Goal: Task Accomplishment & Management: Use online tool/utility

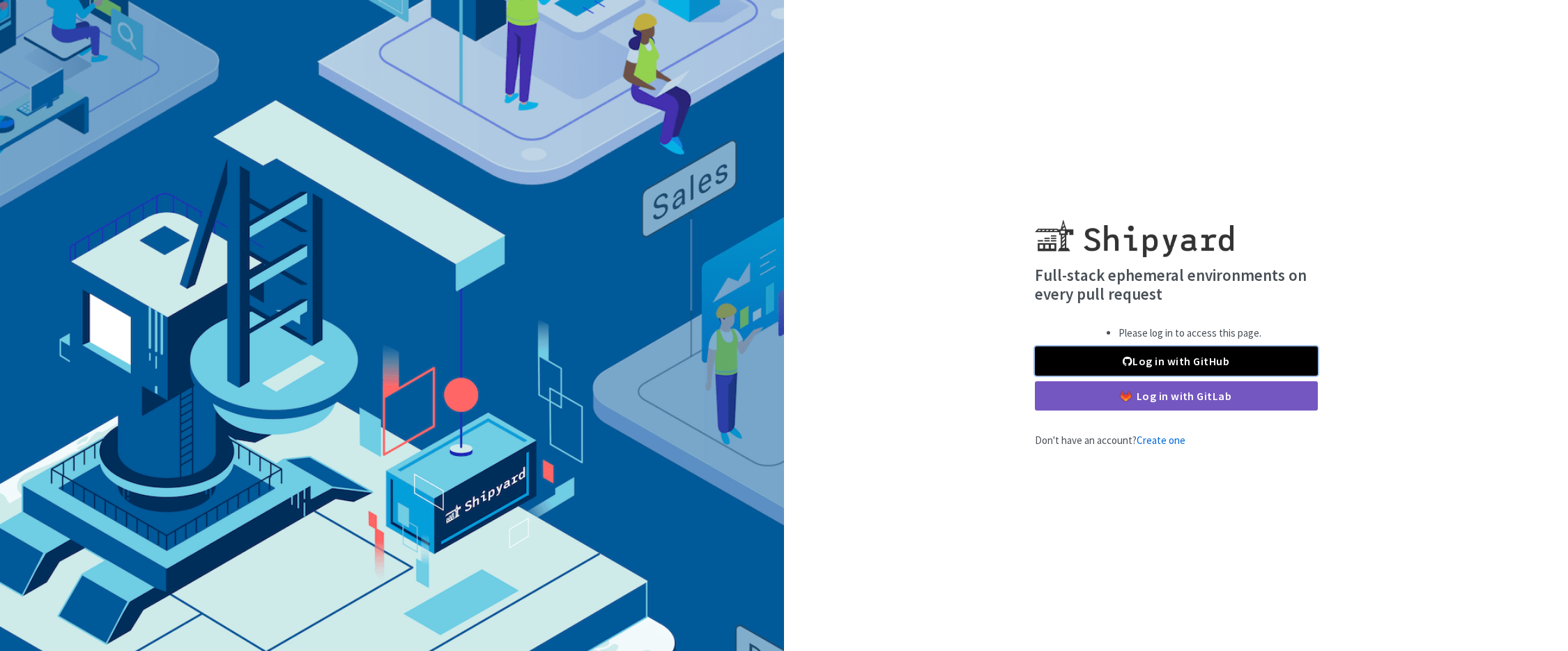
click at [1158, 359] on link "Log in with GitHub" at bounding box center [1176, 361] width 283 height 29
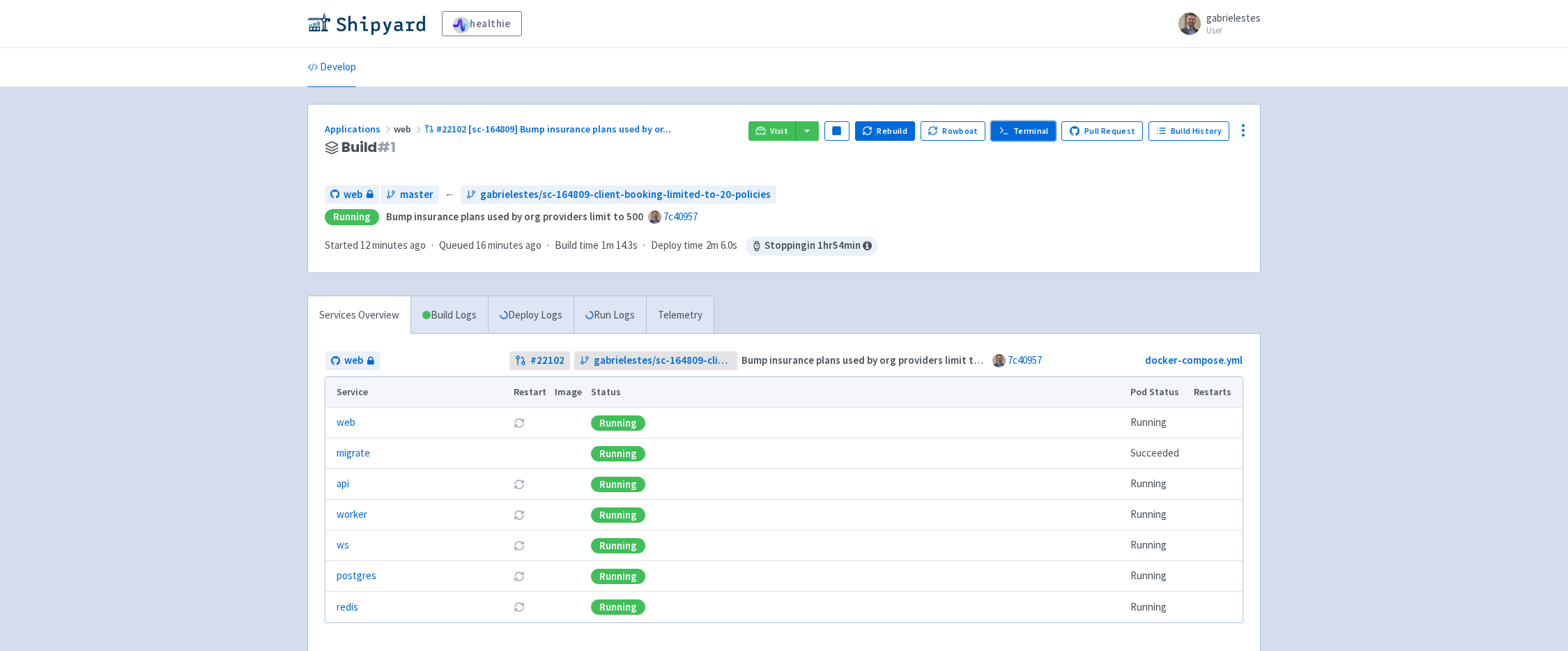
click at [1029, 131] on link "Terminal" at bounding box center [1023, 131] width 65 height 20
